Goal: Task Accomplishment & Management: Complete application form

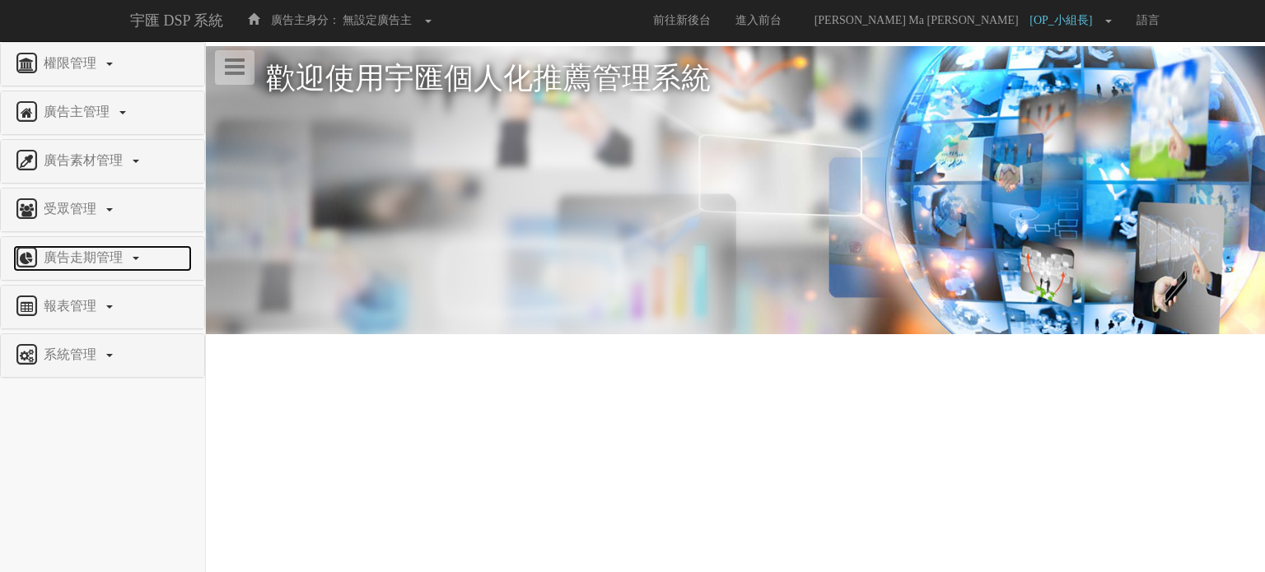
click at [112, 258] on span "廣告走期管理" at bounding box center [85, 257] width 91 height 14
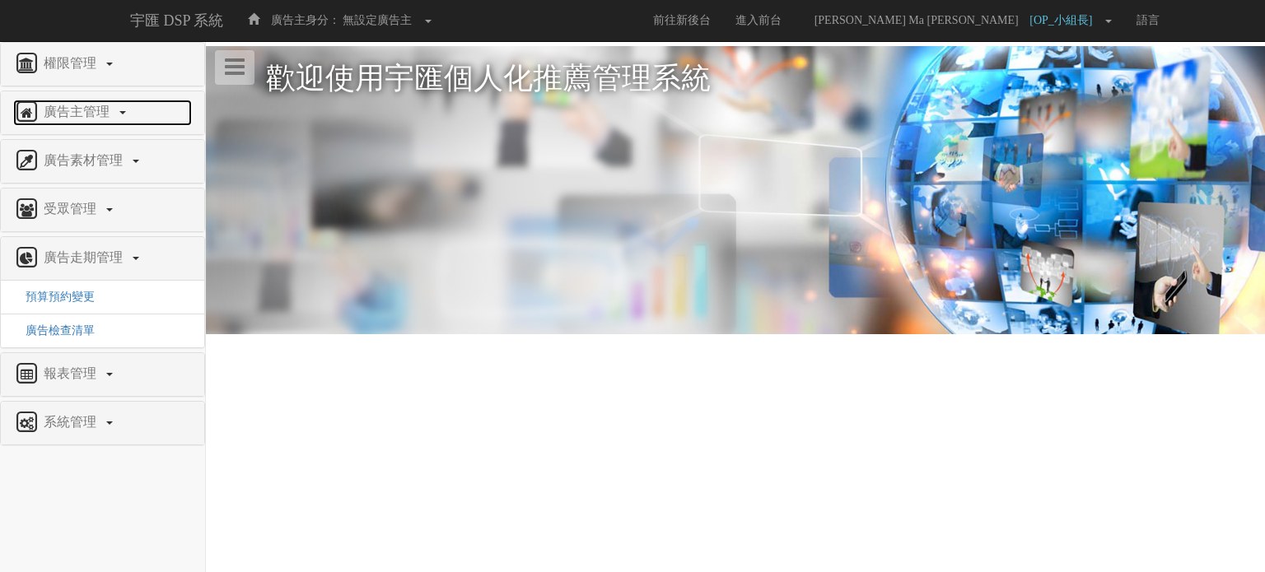
click at [123, 109] on link "廣告主管理" at bounding box center [102, 113] width 179 height 26
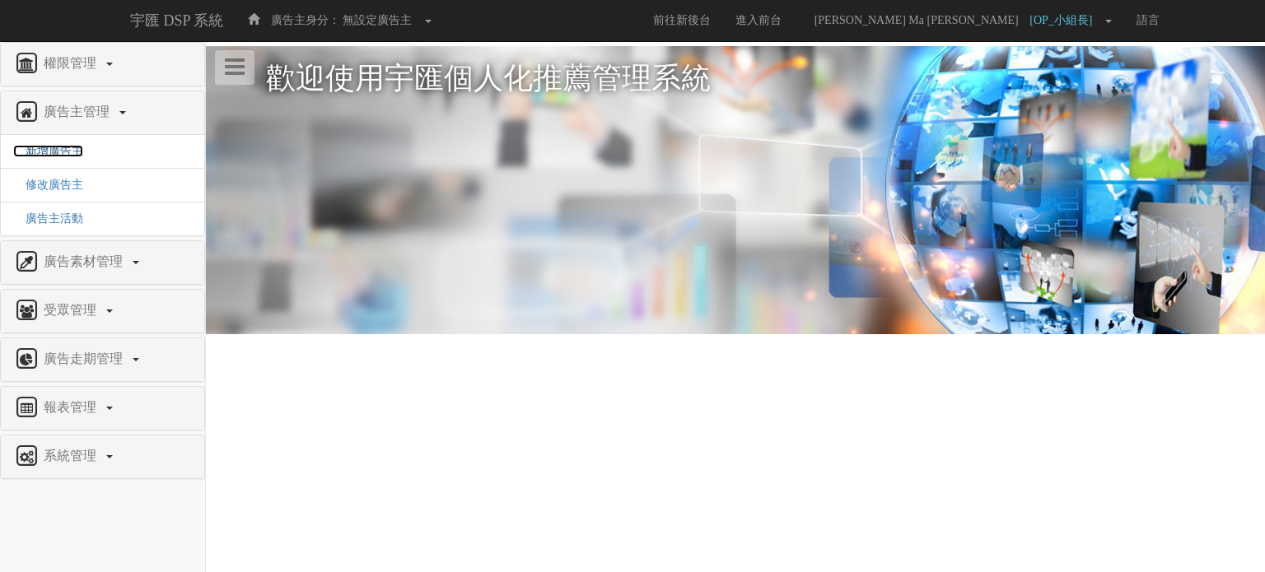
click at [66, 151] on span "新增廣告主" at bounding box center [48, 151] width 70 height 12
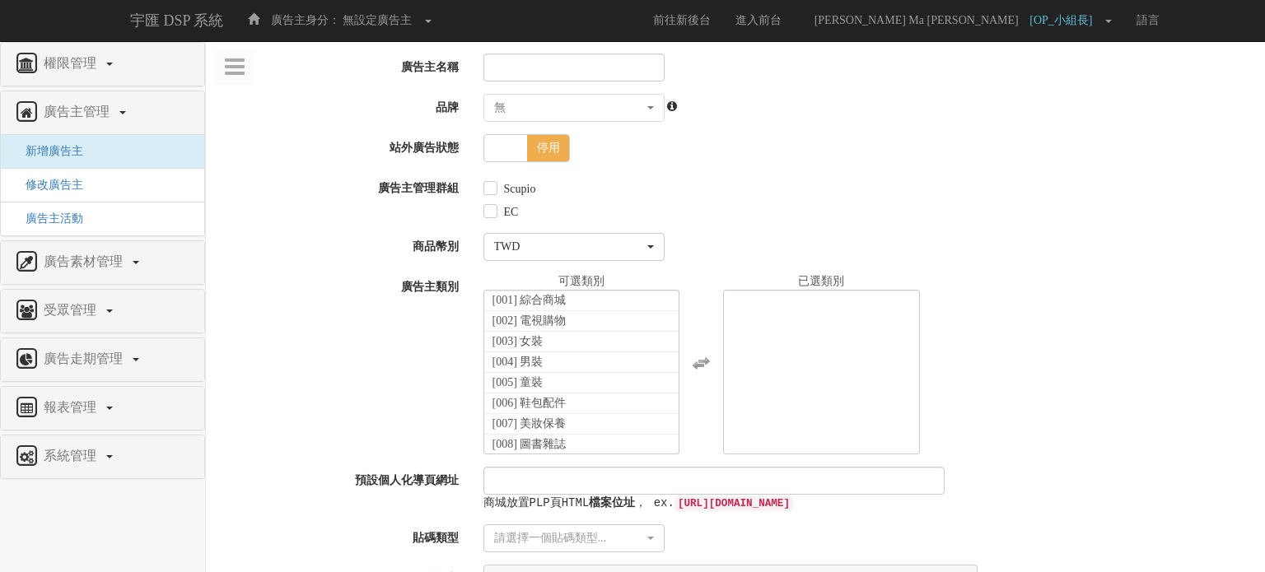
select select
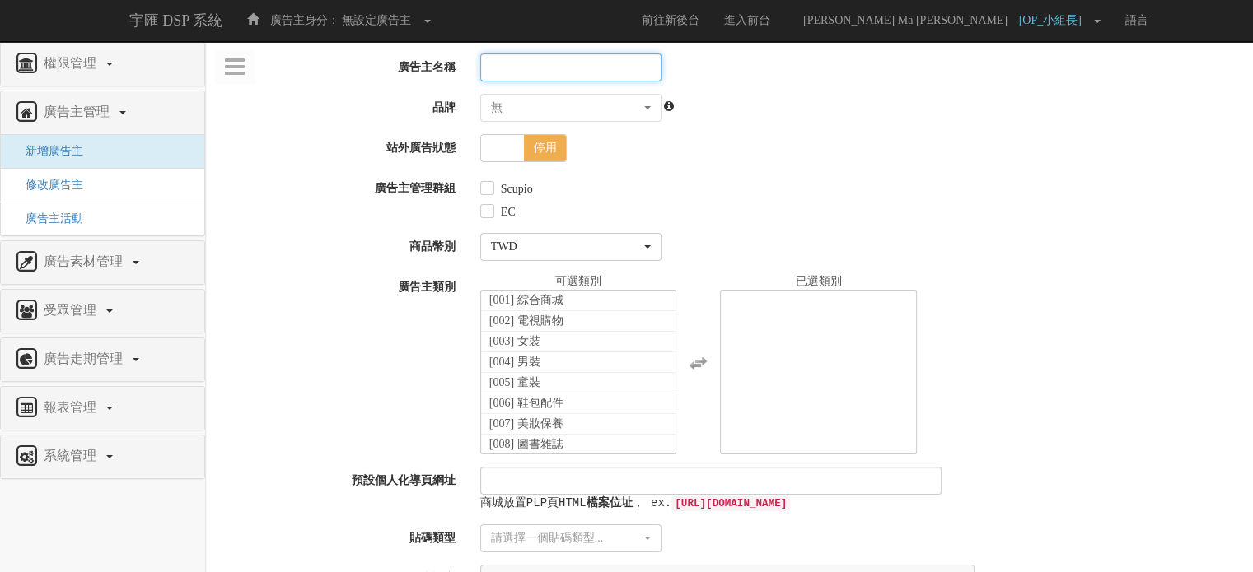
click at [608, 77] on input "廣告主名稱" at bounding box center [570, 68] width 181 height 28
type input "d"
type input "ㄎ"
type input "全家行動購"
click at [621, 114] on div "無" at bounding box center [566, 108] width 150 height 16
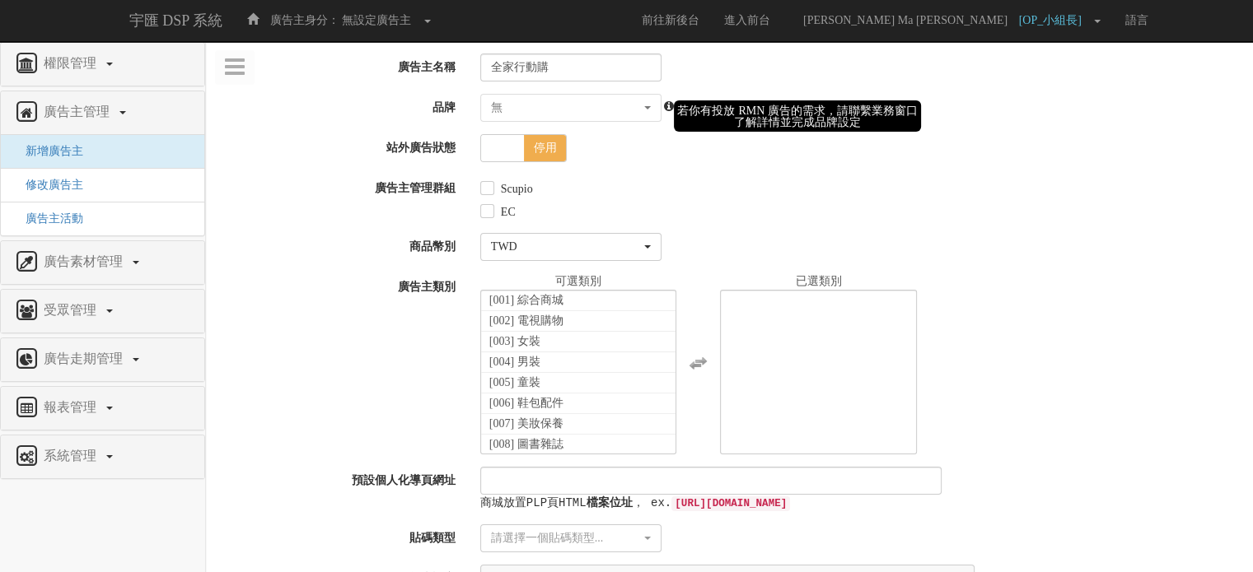
click at [830, 134] on div "啟用 停用" at bounding box center [860, 148] width 785 height 28
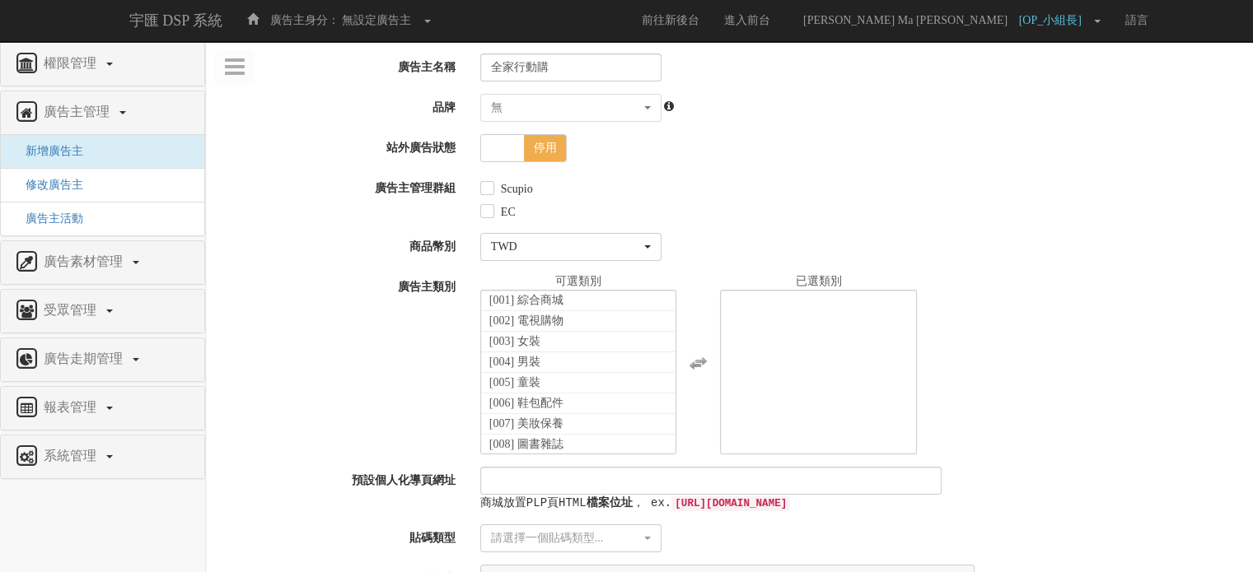
click at [490, 196] on div "Scupio" at bounding box center [860, 186] width 760 height 23
click at [497, 186] on label "Scupio" at bounding box center [515, 189] width 36 height 16
click at [491, 186] on input "Scupio" at bounding box center [485, 189] width 11 height 11
checkbox input "true"
click at [489, 210] on input "EC" at bounding box center [485, 212] width 11 height 11
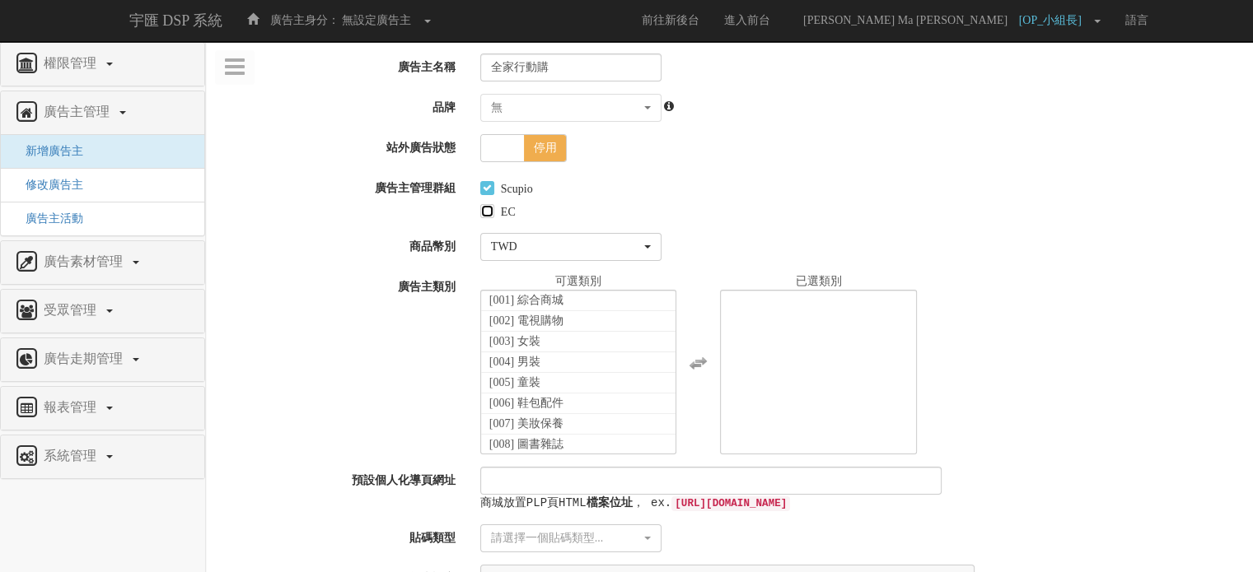
checkbox input "true"
click at [595, 303] on li "[001] 綜合商城" at bounding box center [578, 301] width 195 height 21
select select "1"
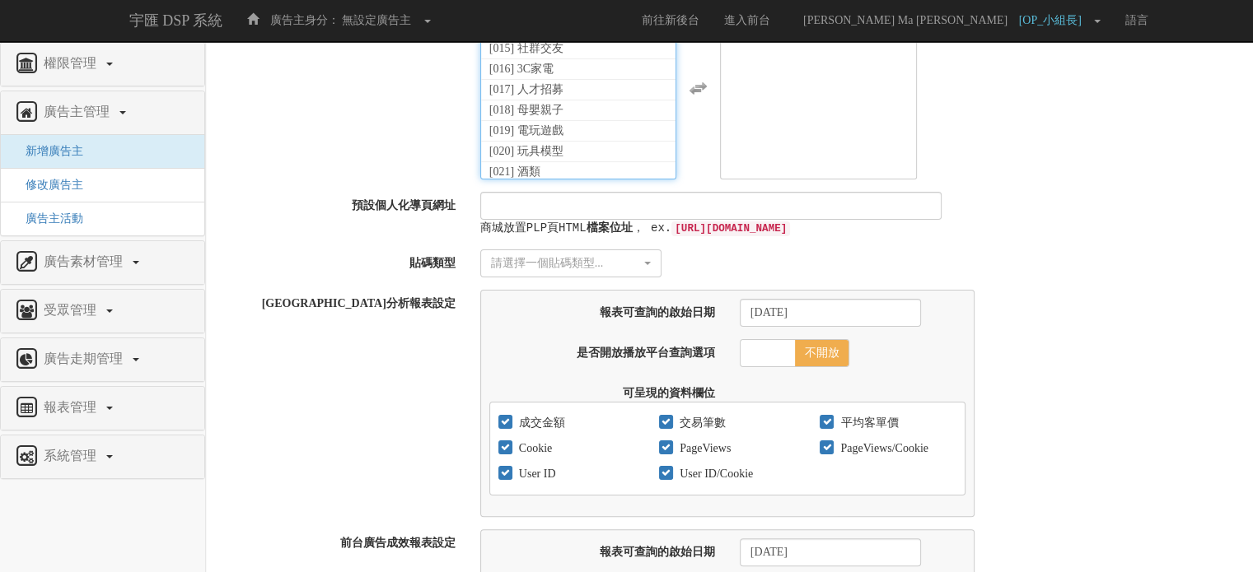
scroll to position [247, 0]
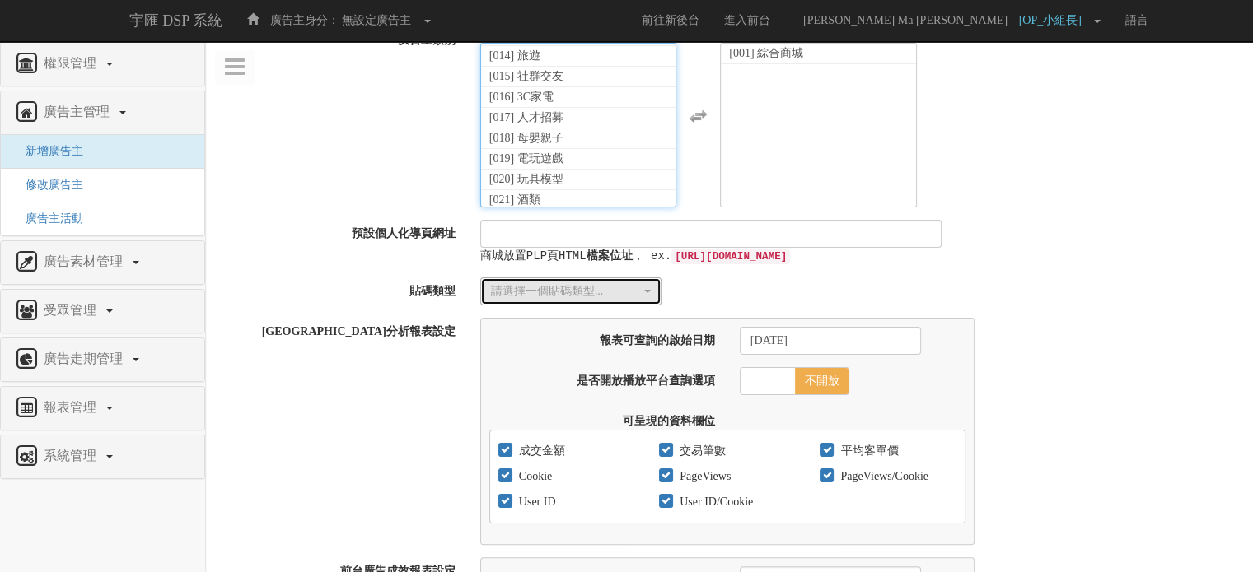
click at [530, 290] on div "請選擇一個貼碼類型..." at bounding box center [566, 291] width 150 height 16
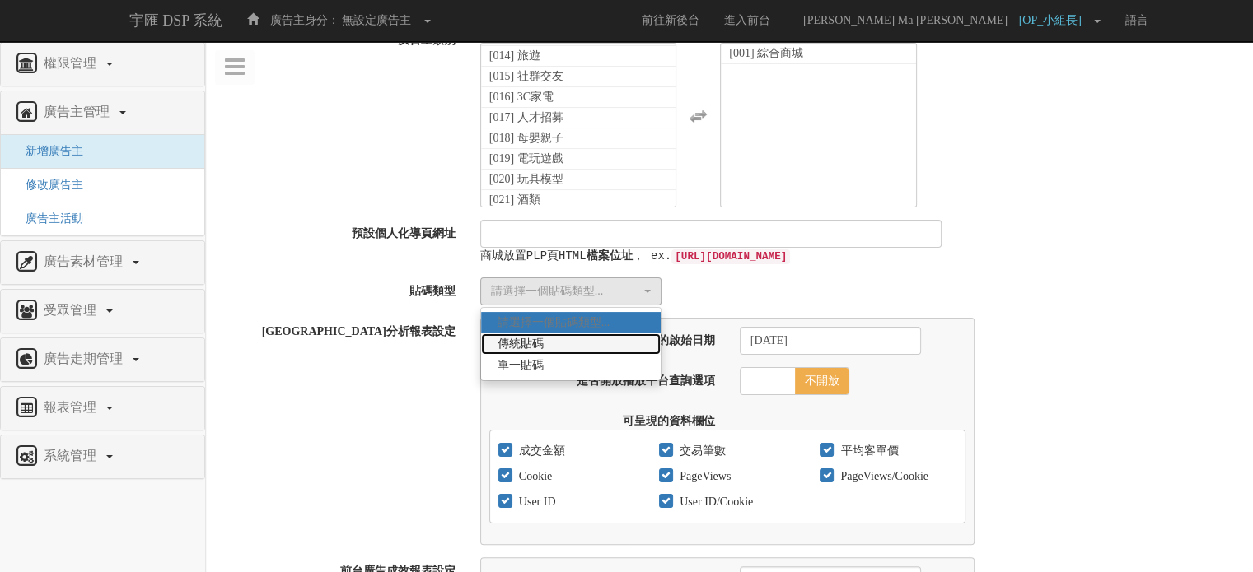
click at [530, 346] on span "傳統貼碼" at bounding box center [520, 344] width 46 height 16
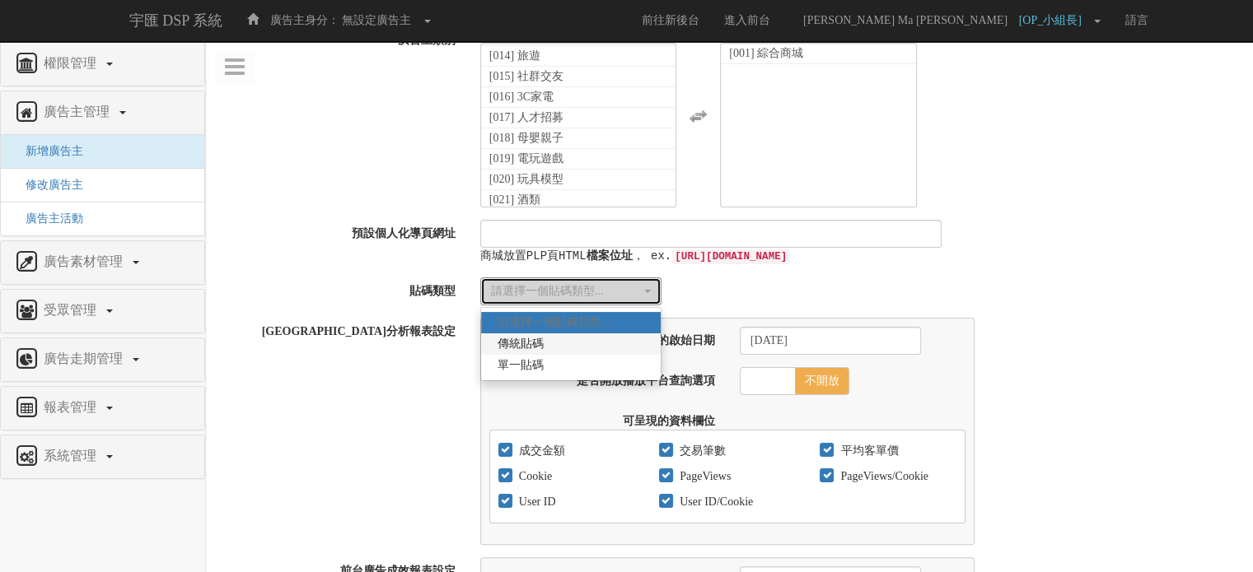
select select "Traditional_Complicate"
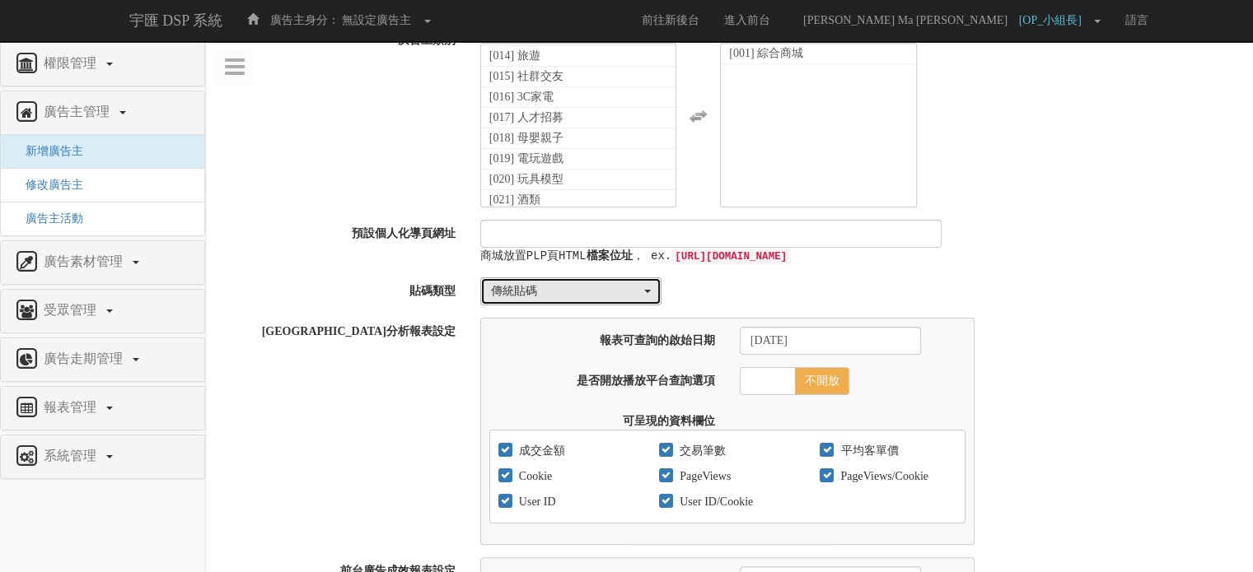
click at [531, 291] on div "傳統貼碼" at bounding box center [566, 291] width 150 height 16
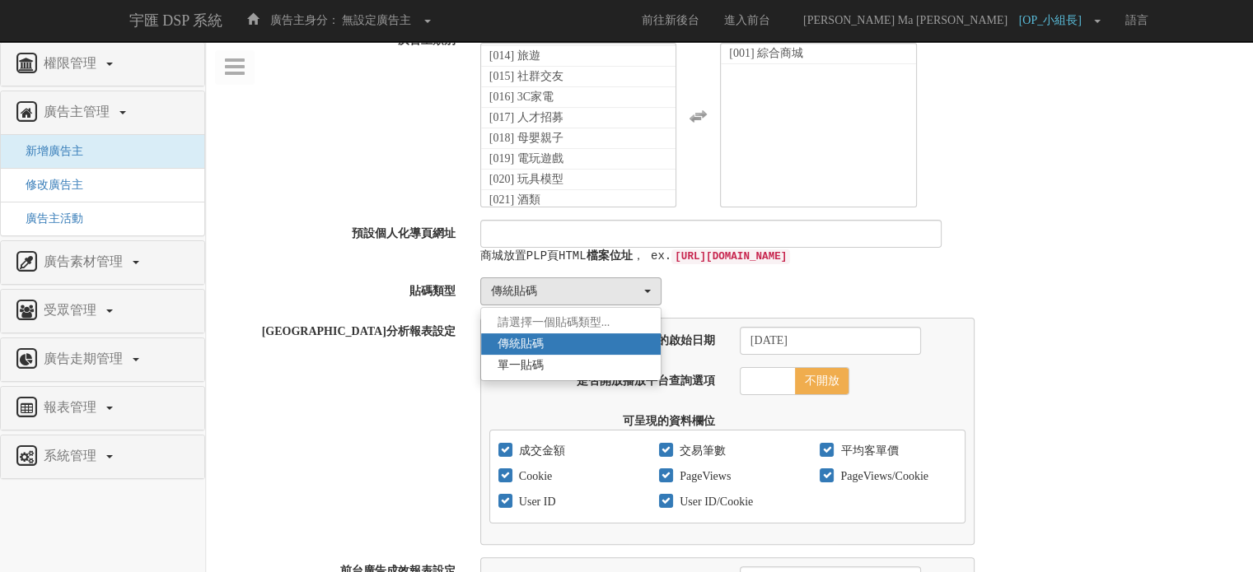
click at [530, 345] on span "傳統貼碼" at bounding box center [520, 344] width 46 height 16
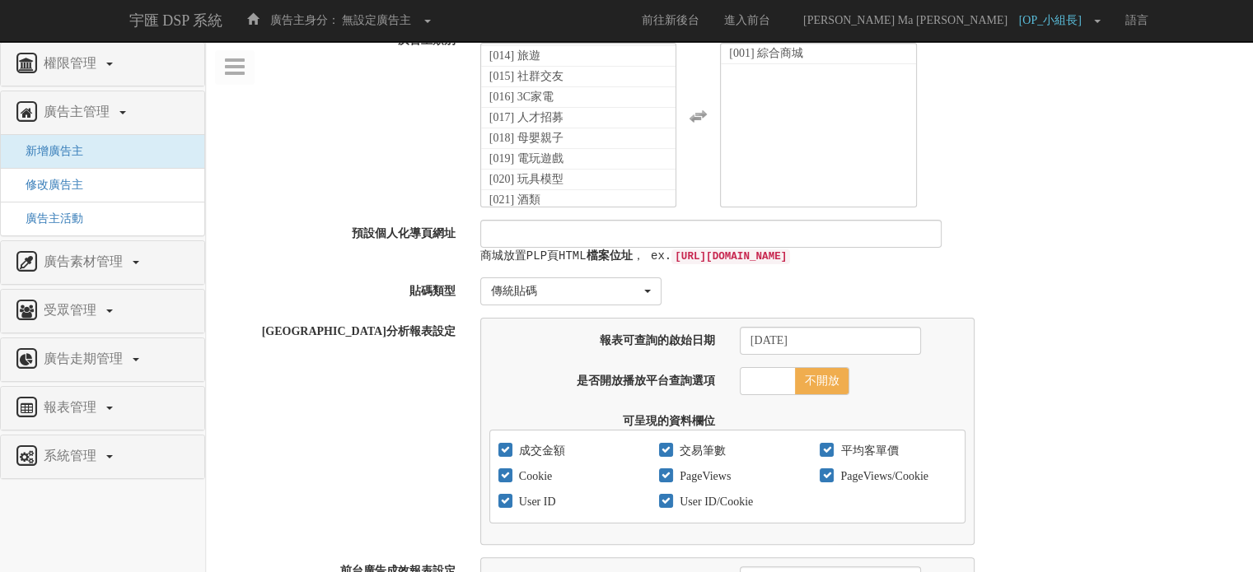
click at [442, 292] on label "貼碼類型" at bounding box center [337, 289] width 262 height 22
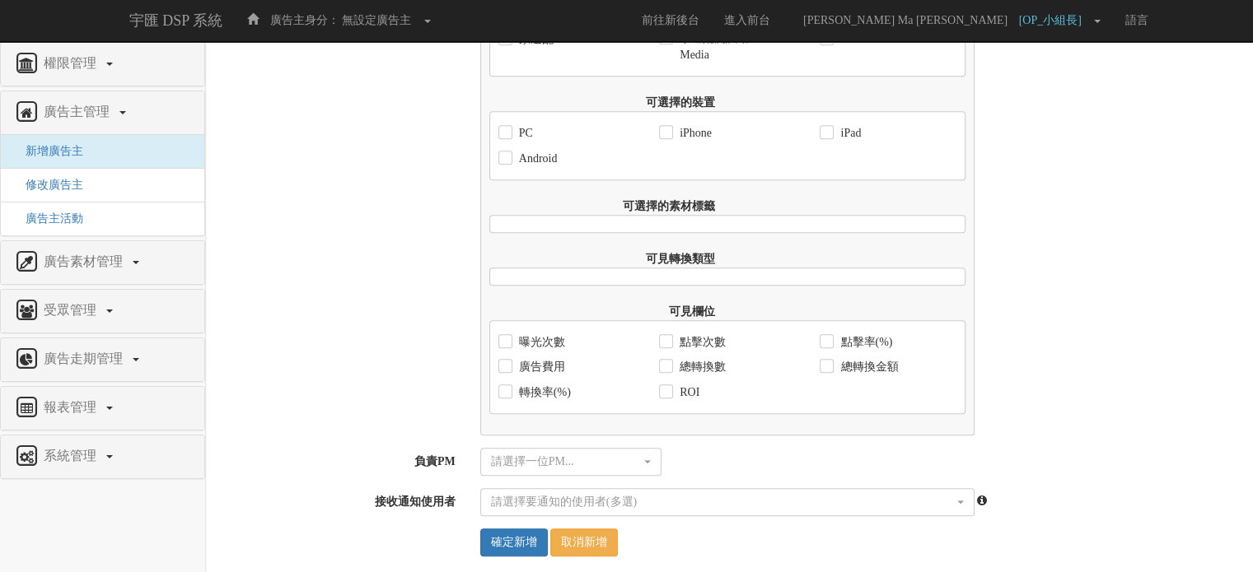
scroll to position [1159, 0]
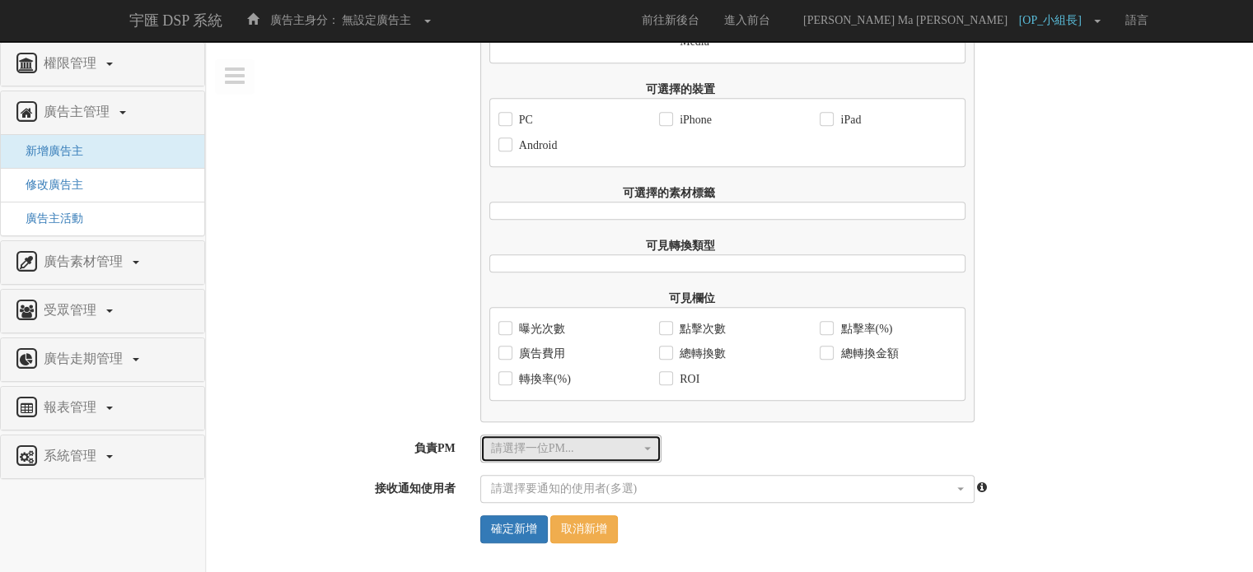
click at [515, 447] on div "請選擇一位PM..." at bounding box center [566, 449] width 150 height 16
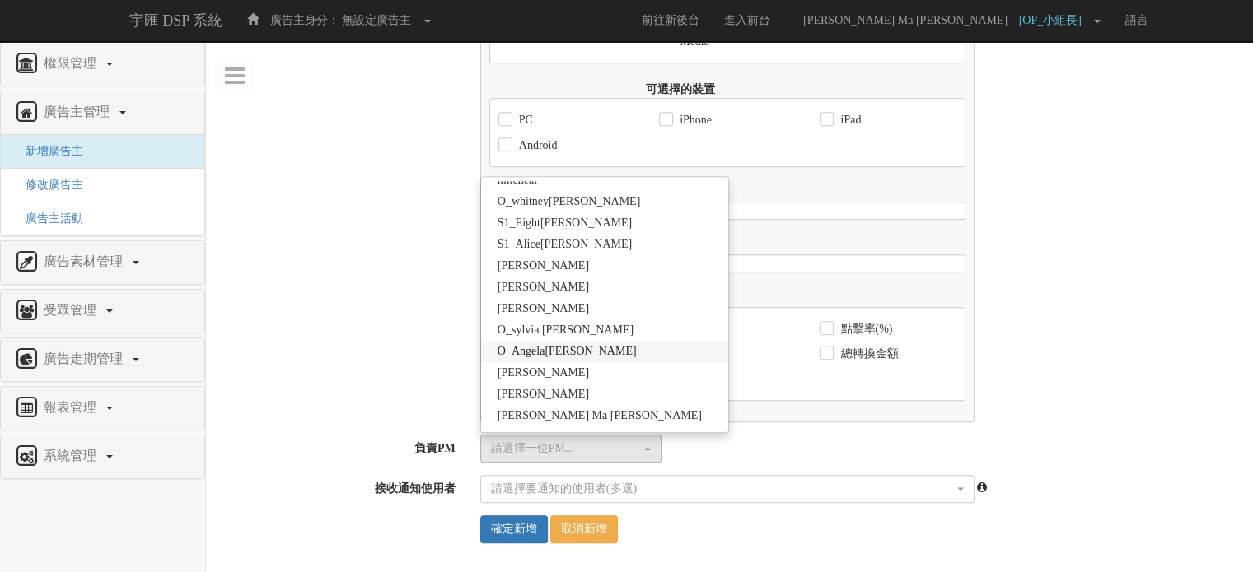
scroll to position [1483, 0]
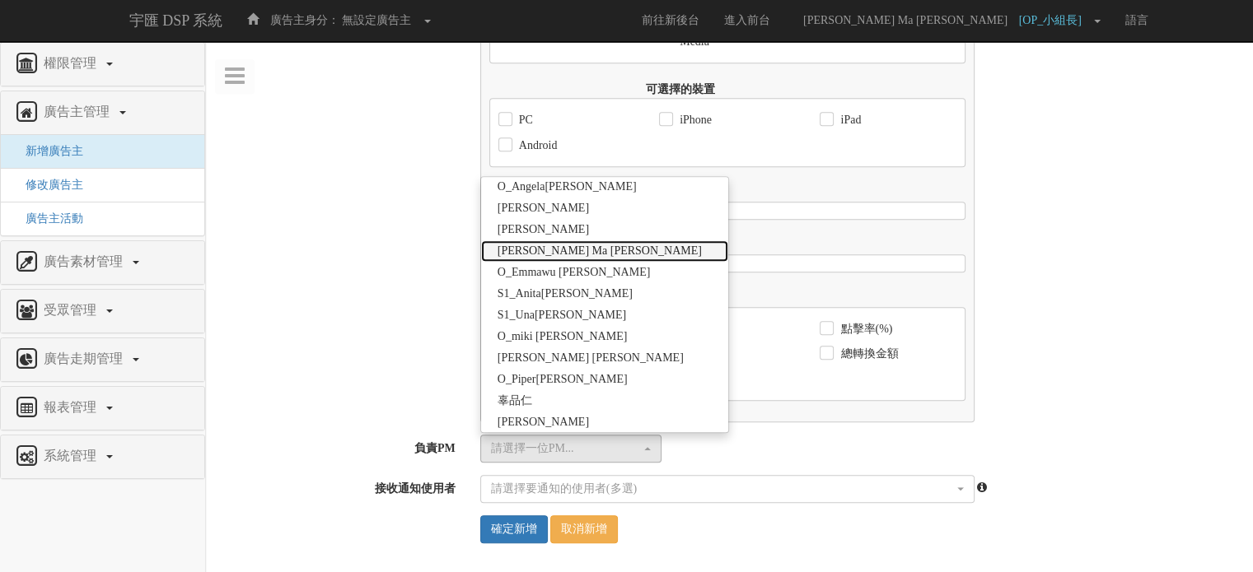
click at [596, 250] on link "[PERSON_NAME] Ma [PERSON_NAME]" at bounding box center [604, 251] width 247 height 21
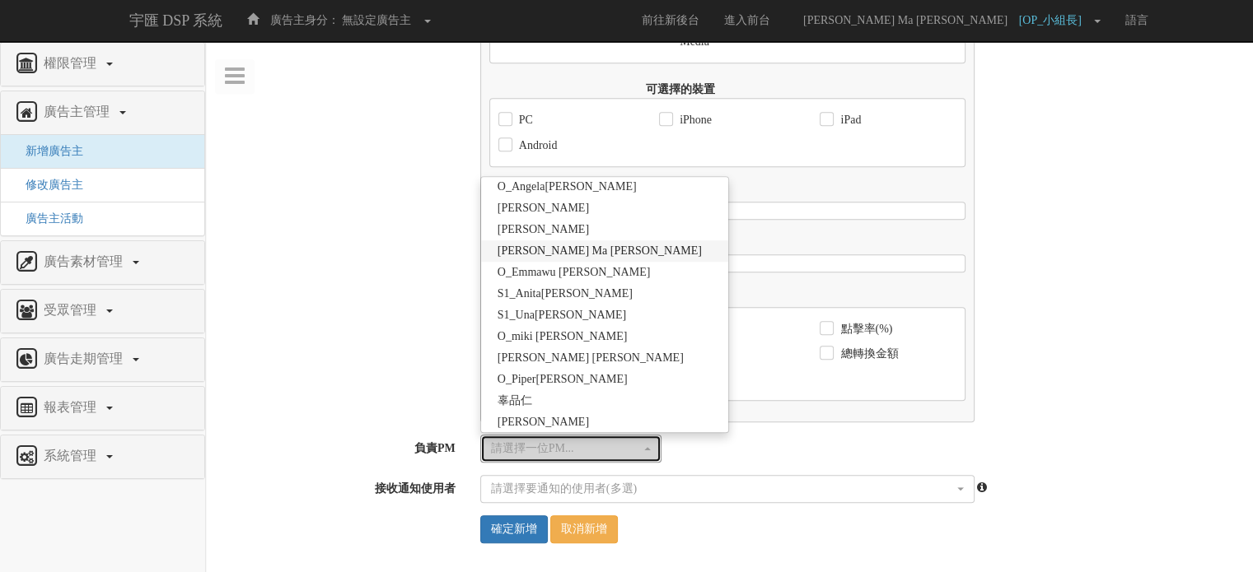
select select "7b1ab421-aed4-4cd3-9c46-b94a9cd44896"
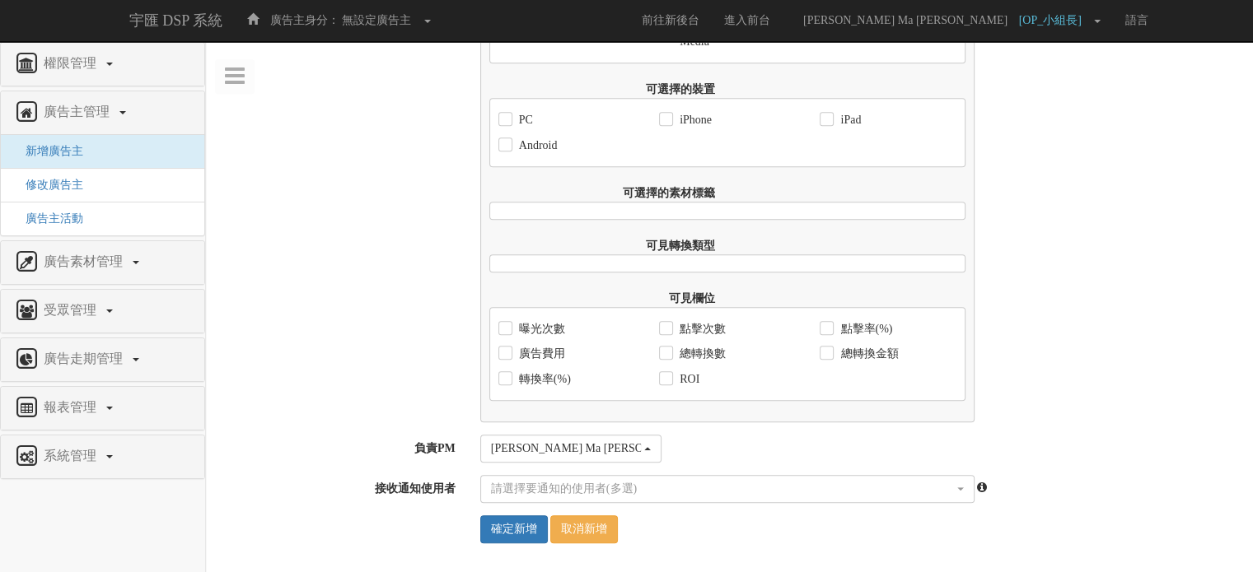
click at [402, 418] on div "前台廣告成效報表設定 報表可查詢的啟始日期 2017-09-01 限制報表可查詢結束日期 是 否 報表可查詢的結束日期 是否優先使用Facebook資料 是 …" at bounding box center [729, 39] width 1047 height 768
click at [502, 530] on input "確定新增" at bounding box center [514, 530] width 68 height 28
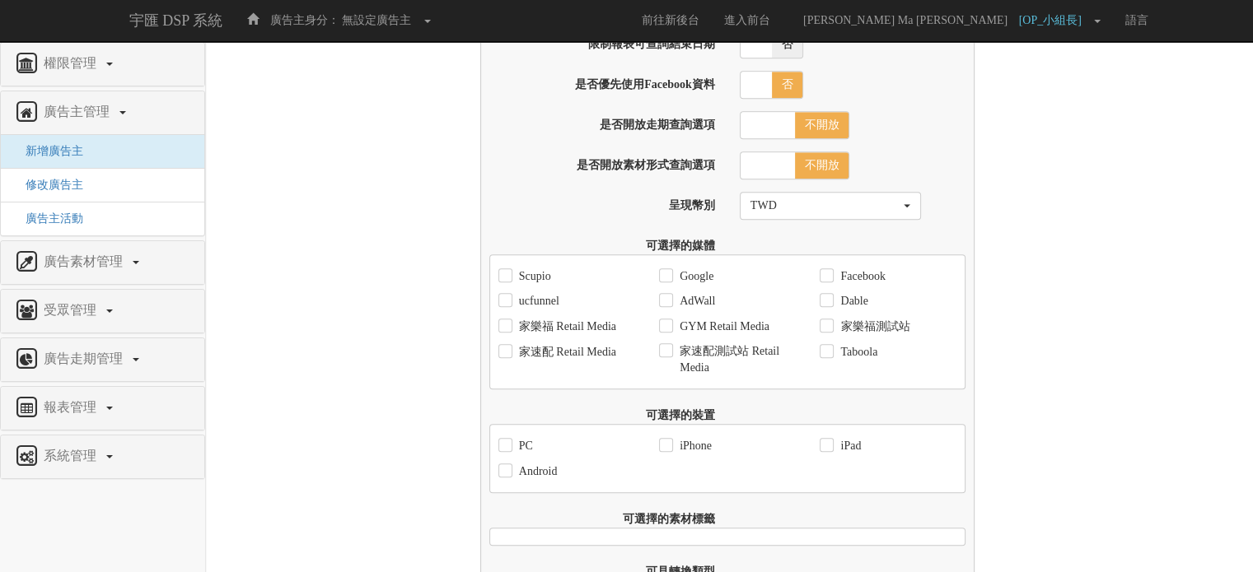
scroll to position [1159, 0]
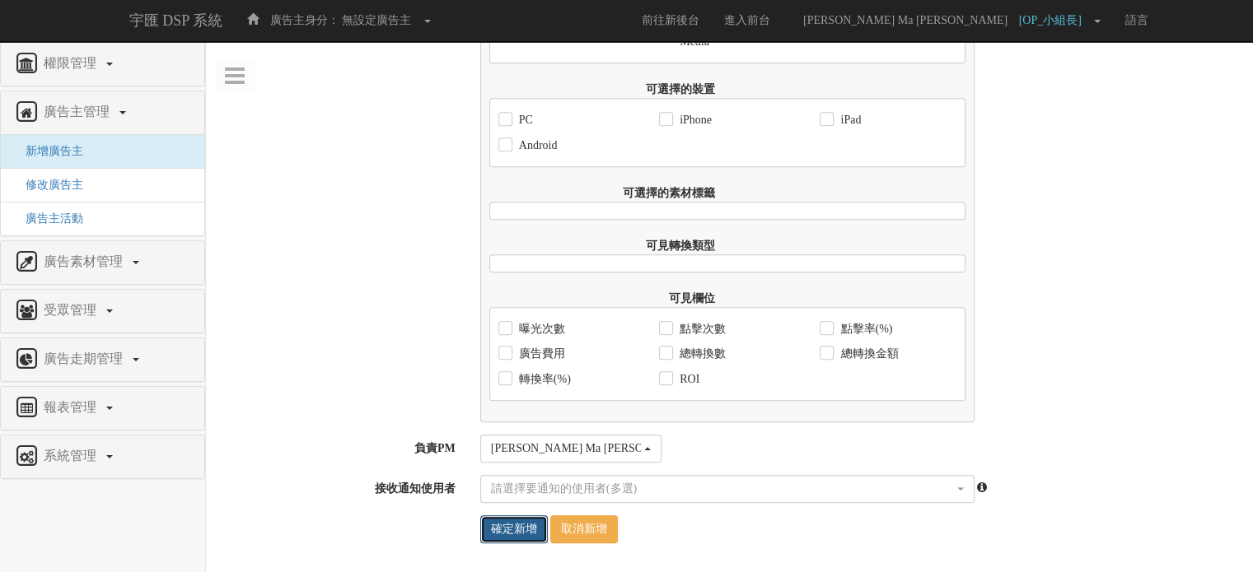
click at [502, 531] on input "確定新增" at bounding box center [514, 530] width 68 height 28
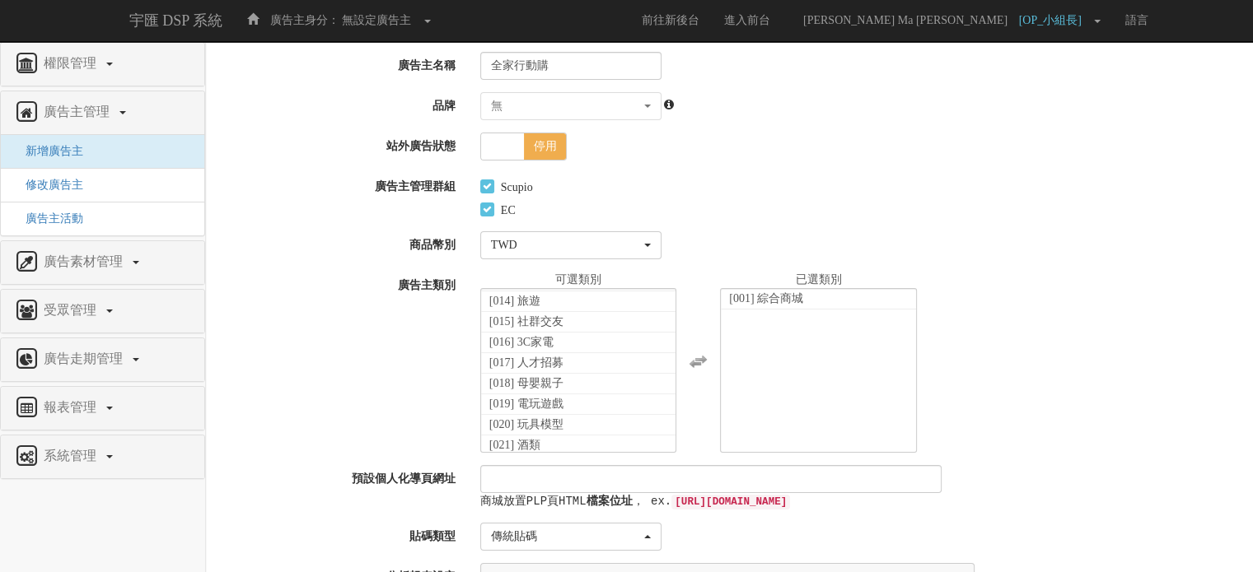
scroll to position [0, 0]
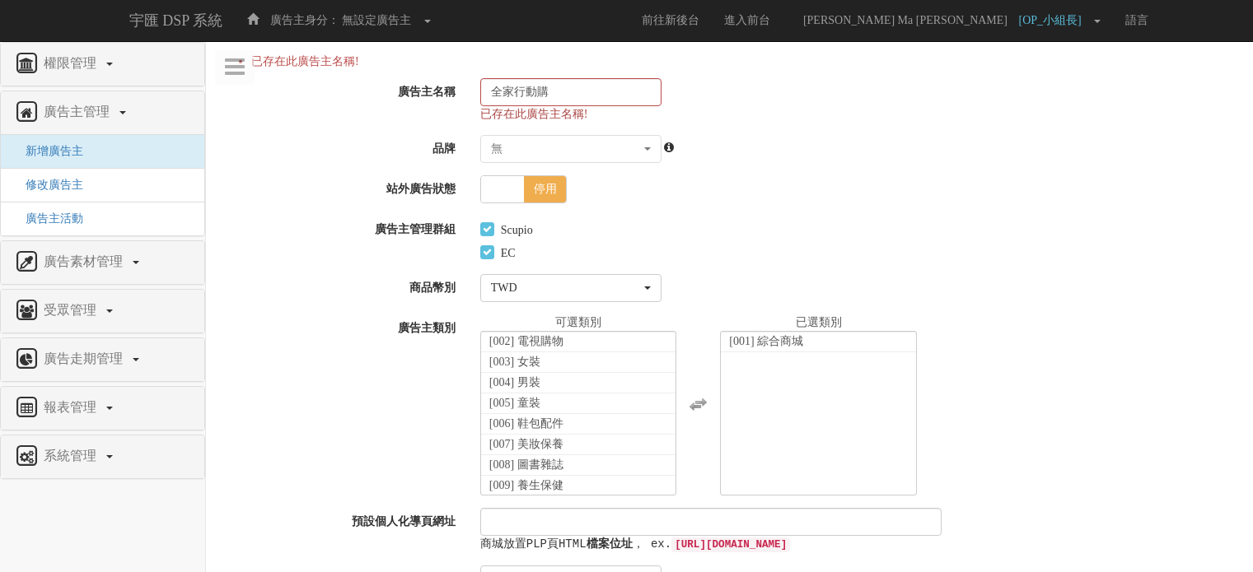
select select "7b1ab421-aed4-4cd3-9c46-b94a9cd44896"
select select
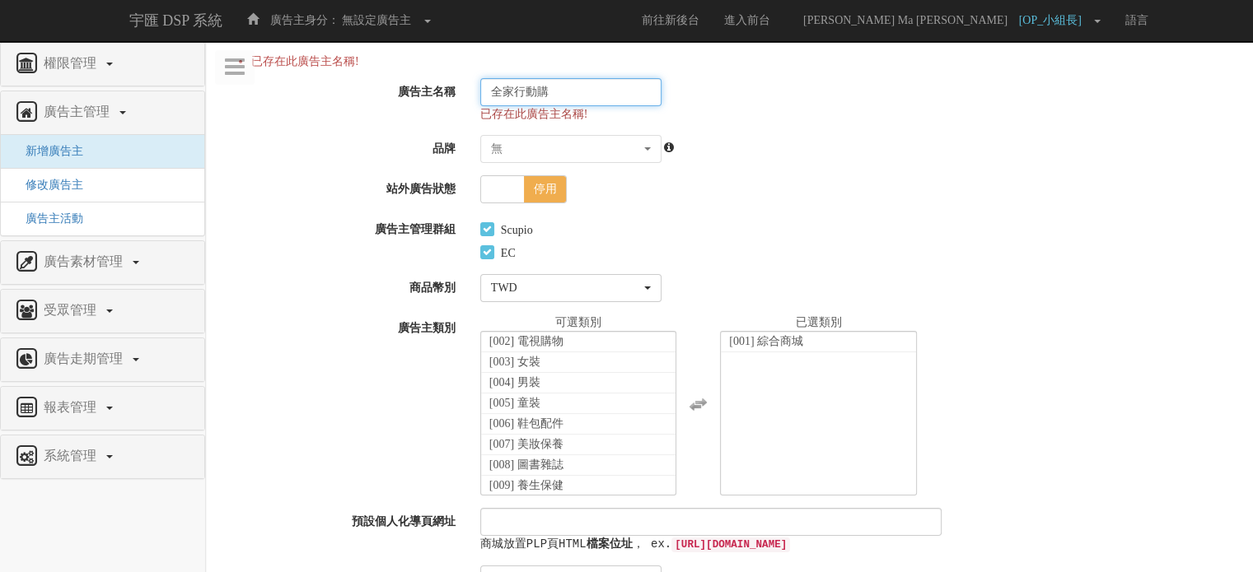
click at [593, 93] on input "全家行動購" at bounding box center [570, 92] width 181 height 28
